Goal: Task Accomplishment & Management: Manage account settings

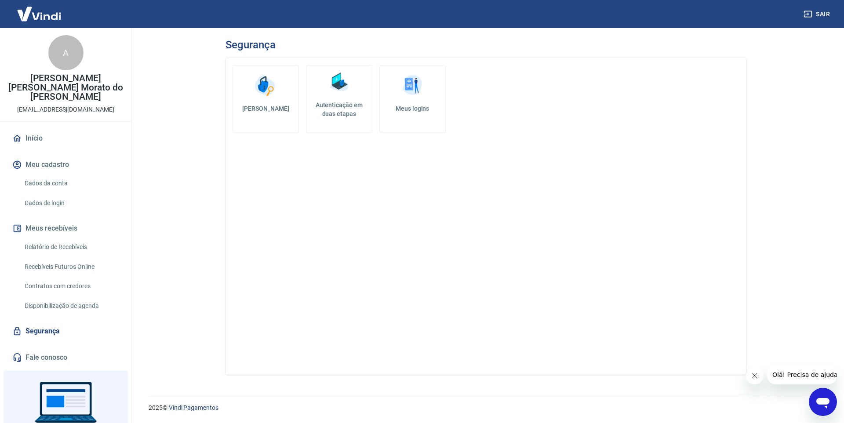
click at [415, 109] on h5 "Meus logins" at bounding box center [412, 108] width 51 height 9
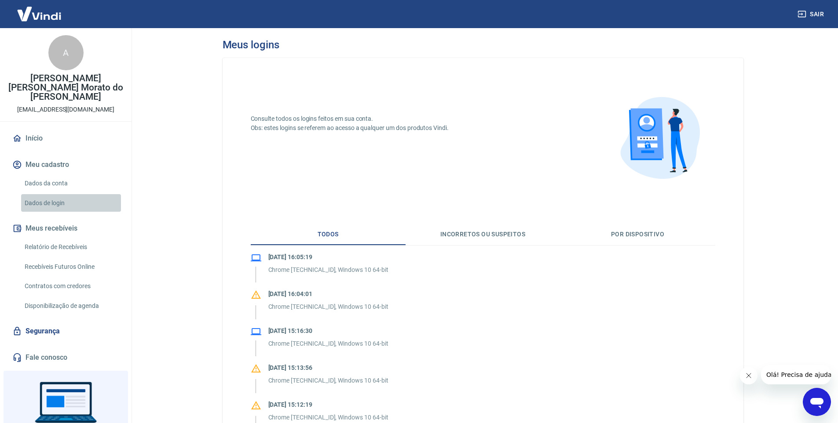
click at [74, 196] on link "Dados de login" at bounding box center [71, 203] width 100 height 18
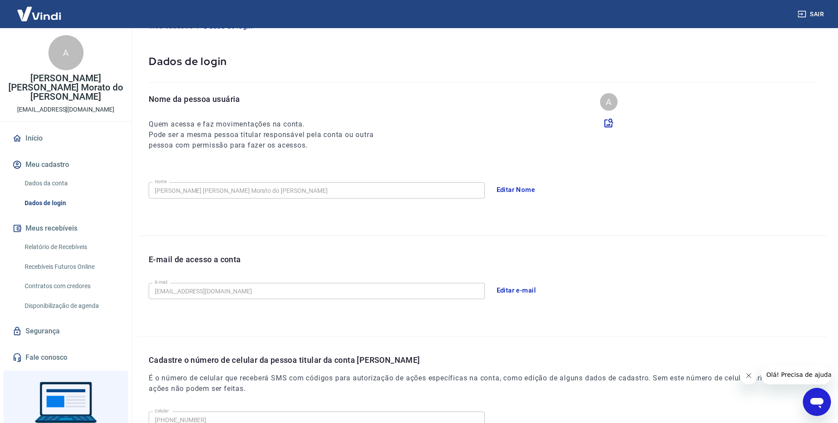
scroll to position [31, 0]
